Goal: Task Accomplishment & Management: Manage account settings

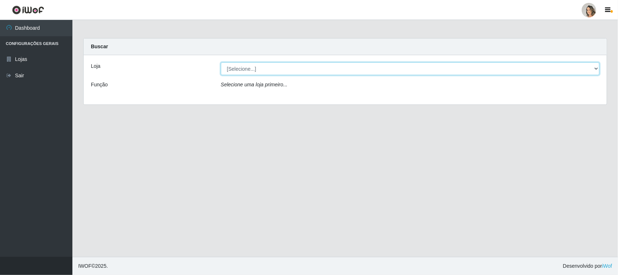
click at [284, 72] on select "[Selecione...] Nordestão - [GEOGRAPHIC_DATA]" at bounding box center [410, 68] width 379 height 13
select select "382"
click at [221, 62] on select "[Selecione...] Nordestão - Nova Parnamirim" at bounding box center [410, 68] width 379 height 13
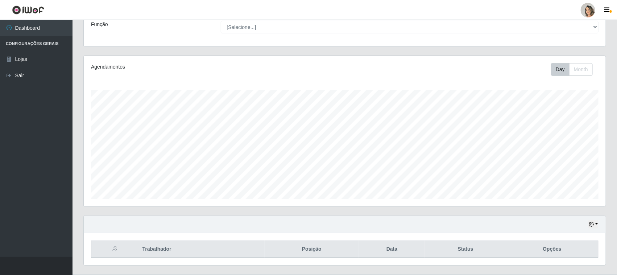
scroll to position [151, 522]
click at [605, 8] on icon "button" at bounding box center [606, 10] width 5 height 7
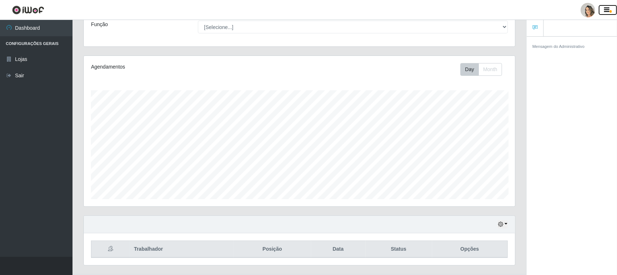
scroll to position [362117, 361836]
click at [609, 6] on button "button" at bounding box center [607, 10] width 18 height 10
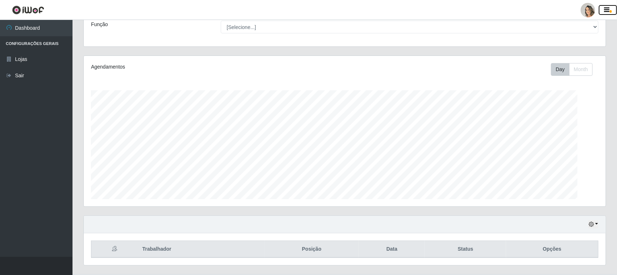
scroll to position [151, 522]
click at [20, 79] on link "Sair" at bounding box center [36, 75] width 72 height 16
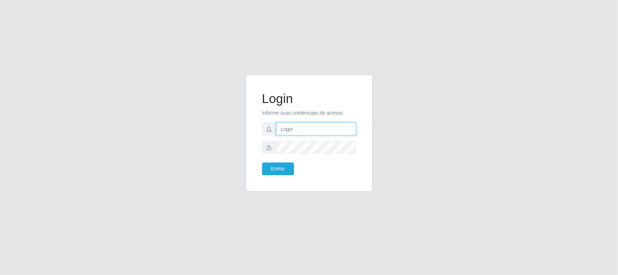
click at [316, 130] on input "text" at bounding box center [316, 128] width 80 height 13
type input "jamerson.neves@nordestao.com.br"
click at [262, 162] on button "Entrar" at bounding box center [278, 168] width 32 height 13
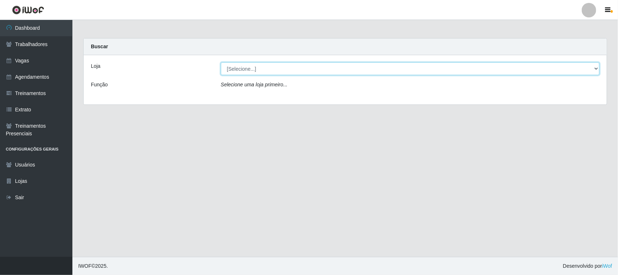
click at [293, 71] on select "[Selecione...] Nordestão - Nova Parnamirim" at bounding box center [410, 68] width 379 height 13
select select "382"
click at [221, 62] on select "[Selecione...] Nordestão - Nova Parnamirim" at bounding box center [410, 68] width 379 height 13
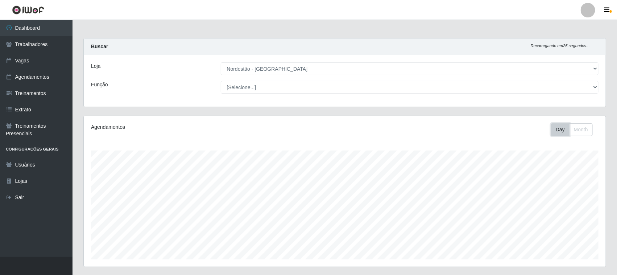
click at [554, 130] on button "Day" at bounding box center [560, 129] width 18 height 13
click at [583, 129] on button "Month" at bounding box center [581, 129] width 24 height 13
click at [560, 129] on button "Day" at bounding box center [560, 129] width 18 height 13
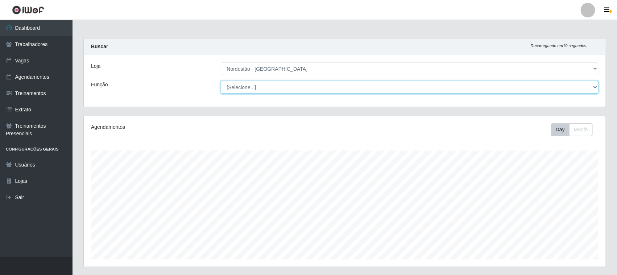
click at [255, 87] on select "[Selecione...] Balconista de Padaria Balconista de Padaria + Balconista de Pada…" at bounding box center [410, 87] width 378 height 13
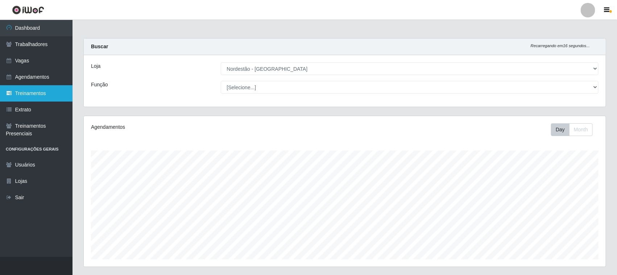
click at [38, 85] on link "Treinamentos" at bounding box center [36, 93] width 72 height 16
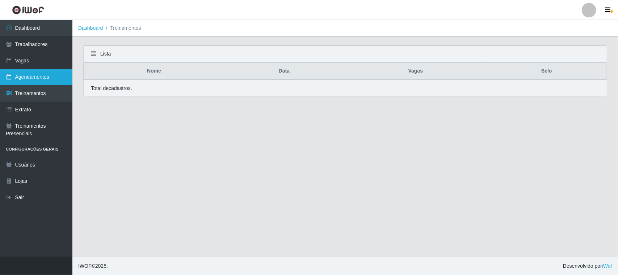
click at [38, 79] on link "Agendamentos" at bounding box center [36, 77] width 72 height 16
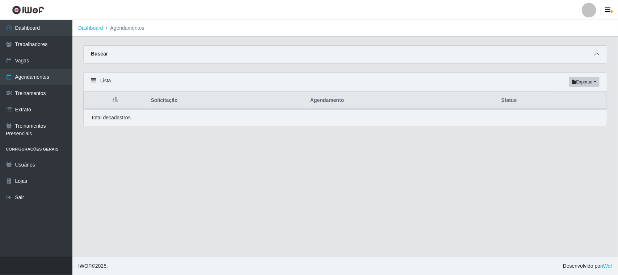
click at [594, 55] on icon at bounding box center [596, 53] width 5 height 5
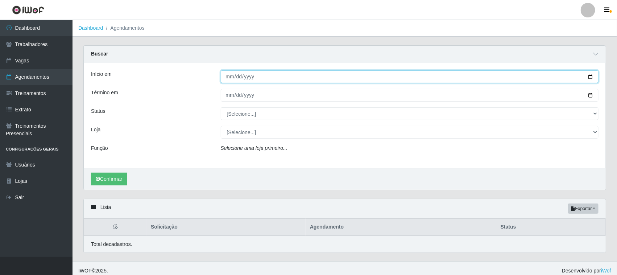
click at [321, 79] on input "Início em" at bounding box center [410, 76] width 378 height 13
click at [589, 74] on input "Início em" at bounding box center [410, 76] width 378 height 13
type input "2025-09-07"
click at [122, 181] on button "Confirmar" at bounding box center [109, 178] width 36 height 13
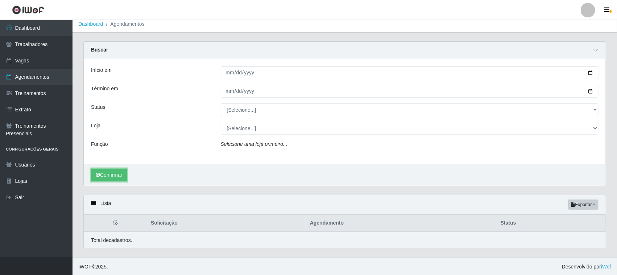
scroll to position [6, 0]
click at [42, 83] on link "Agendamentos" at bounding box center [36, 77] width 72 height 16
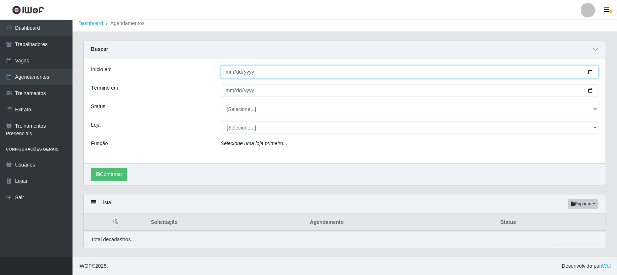
click at [299, 71] on input "Início em" at bounding box center [410, 72] width 378 height 13
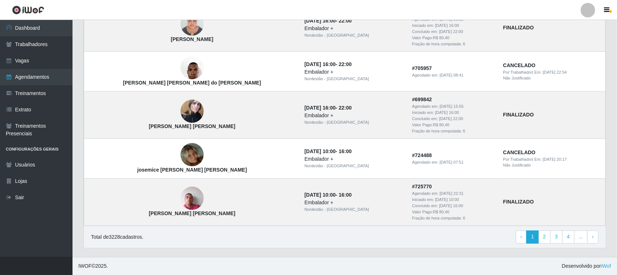
scroll to position [631, 0]
click at [546, 233] on link "2" at bounding box center [544, 236] width 12 height 13
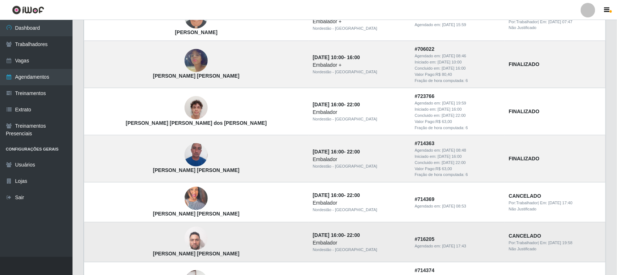
scroll to position [555, 0]
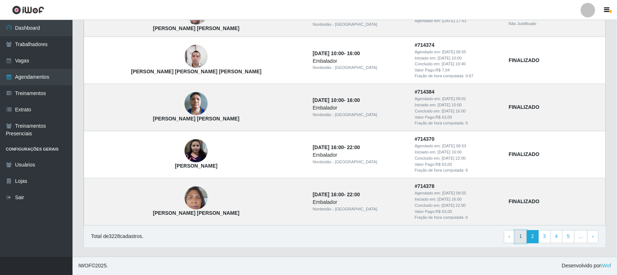
click at [522, 239] on link "1" at bounding box center [520, 236] width 12 height 13
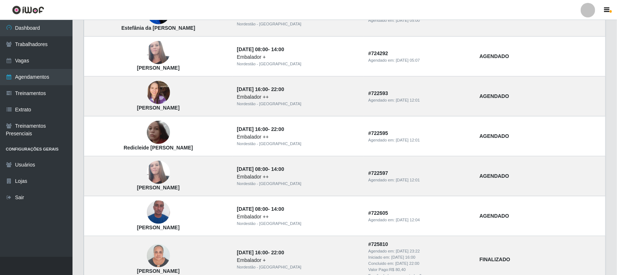
scroll to position [226, 0]
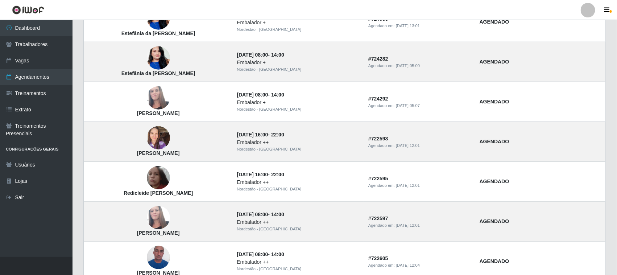
drag, startPoint x: 615, startPoint y: 37, endPoint x: 609, endPoint y: 38, distance: 6.1
click at [615, 37] on div "Carregando... Buscar Início em [GEOGRAPHIC_DATA] em Status [Selecione...] AGEND…" at bounding box center [344, 176] width 544 height 714
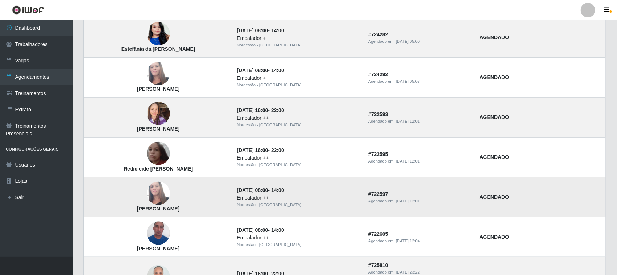
scroll to position [272, 0]
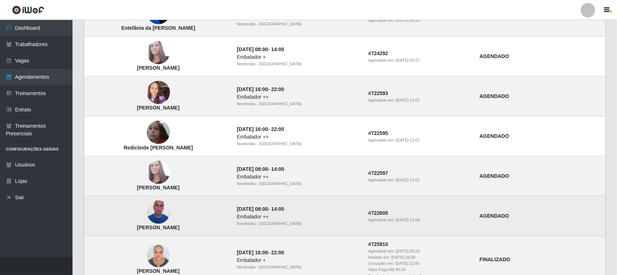
click at [338, 215] on div "Embalador ++" at bounding box center [298, 217] width 123 height 8
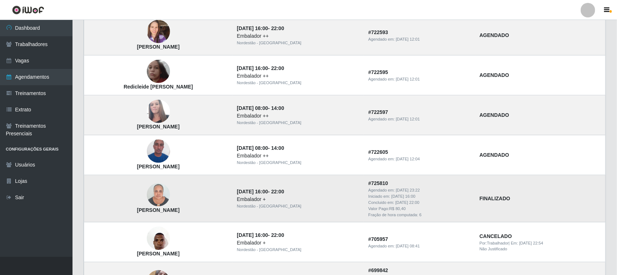
scroll to position [317, 0]
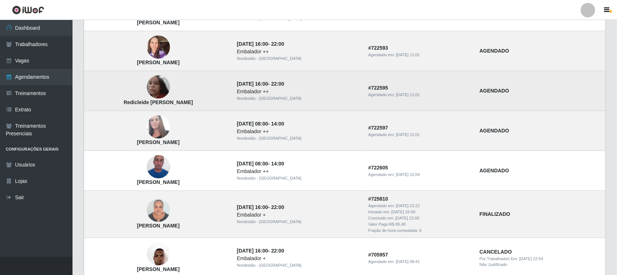
click at [337, 99] on div "Nordestão - [GEOGRAPHIC_DATA]" at bounding box center [298, 98] width 123 height 6
click at [499, 91] on strong "AGENDADO" at bounding box center [494, 91] width 30 height 6
click at [170, 91] on img at bounding box center [158, 86] width 23 height 23
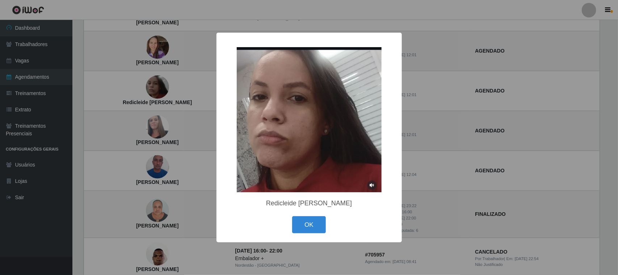
click at [474, 171] on div "× Redicleide Carvalho dos Santos OK Cancel" at bounding box center [309, 137] width 618 height 275
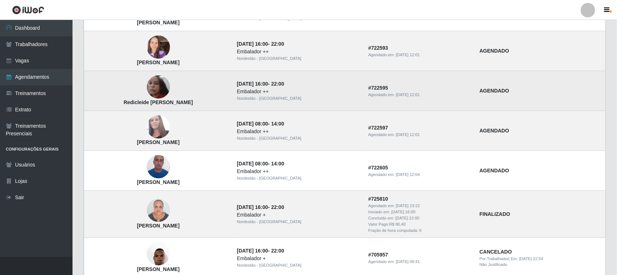
click at [280, 97] on div "Nordestão - [GEOGRAPHIC_DATA]" at bounding box center [298, 98] width 123 height 6
click at [318, 94] on div "Embalador ++" at bounding box center [298, 92] width 123 height 8
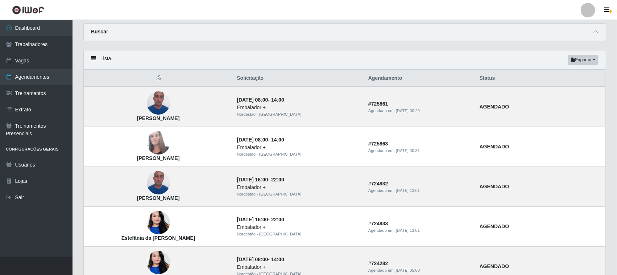
scroll to position [0, 0]
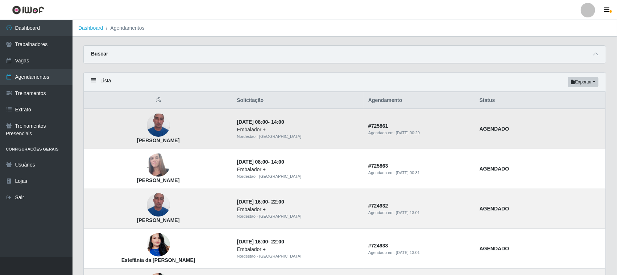
click at [233, 141] on td "[PERSON_NAME]" at bounding box center [158, 129] width 149 height 40
click at [29, 64] on link "Vagas" at bounding box center [36, 61] width 72 height 16
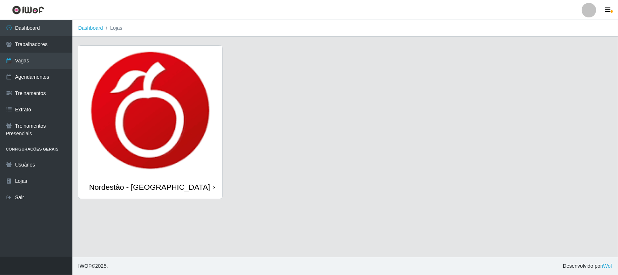
click at [174, 128] on img at bounding box center [150, 110] width 144 height 129
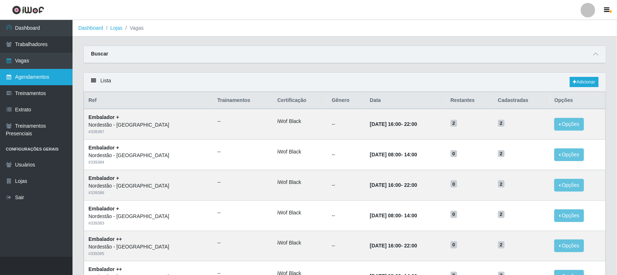
click at [33, 77] on link "Agendamentos" at bounding box center [36, 77] width 72 height 16
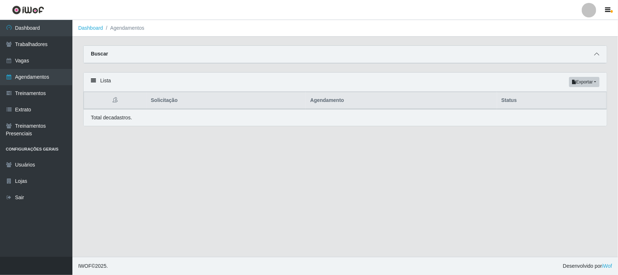
click at [597, 53] on icon at bounding box center [596, 53] width 5 height 5
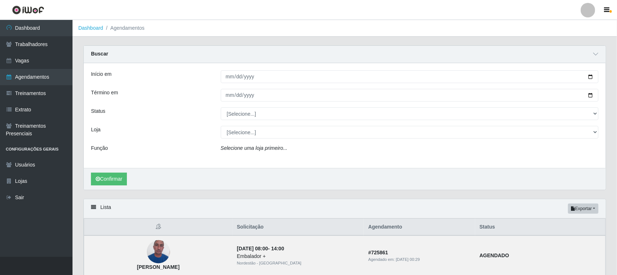
click at [305, 155] on div "Início em Término em Status [Selecione...] AGENDADO AGUARDANDO LIBERAR EM ANDAM…" at bounding box center [345, 115] width 522 height 105
click at [258, 76] on input "Início em" at bounding box center [410, 76] width 378 height 13
click at [590, 77] on input "Início em" at bounding box center [410, 76] width 378 height 13
type input "[DATE]"
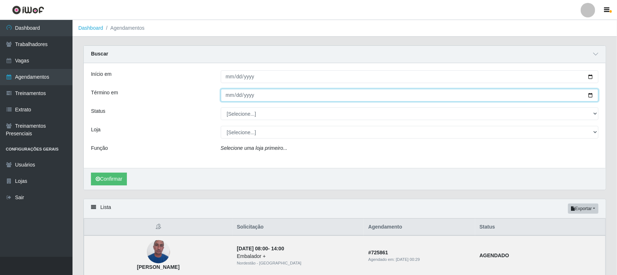
click at [589, 95] on input "Término em" at bounding box center [410, 95] width 378 height 13
type input "[DATE]"
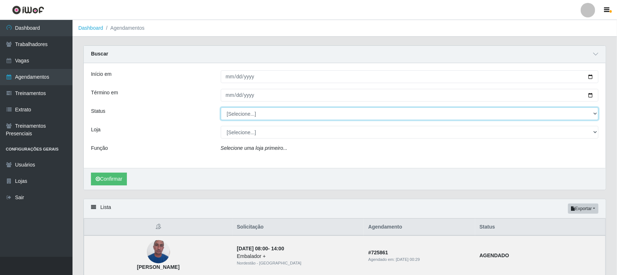
click at [415, 115] on select "[Selecione...] AGENDADO AGUARDANDO LIBERAR EM ANDAMENTO EM REVISÃO FINALIZADO C…" at bounding box center [410, 113] width 378 height 13
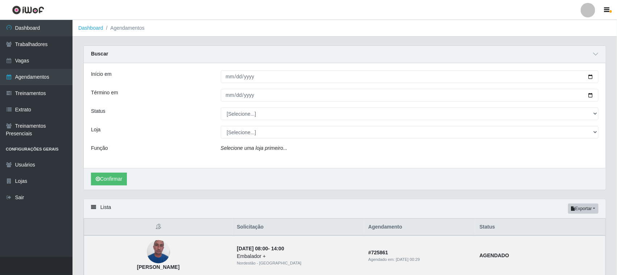
click at [122, 119] on div "Status" at bounding box center [150, 113] width 130 height 13
